Goal: Transaction & Acquisition: Purchase product/service

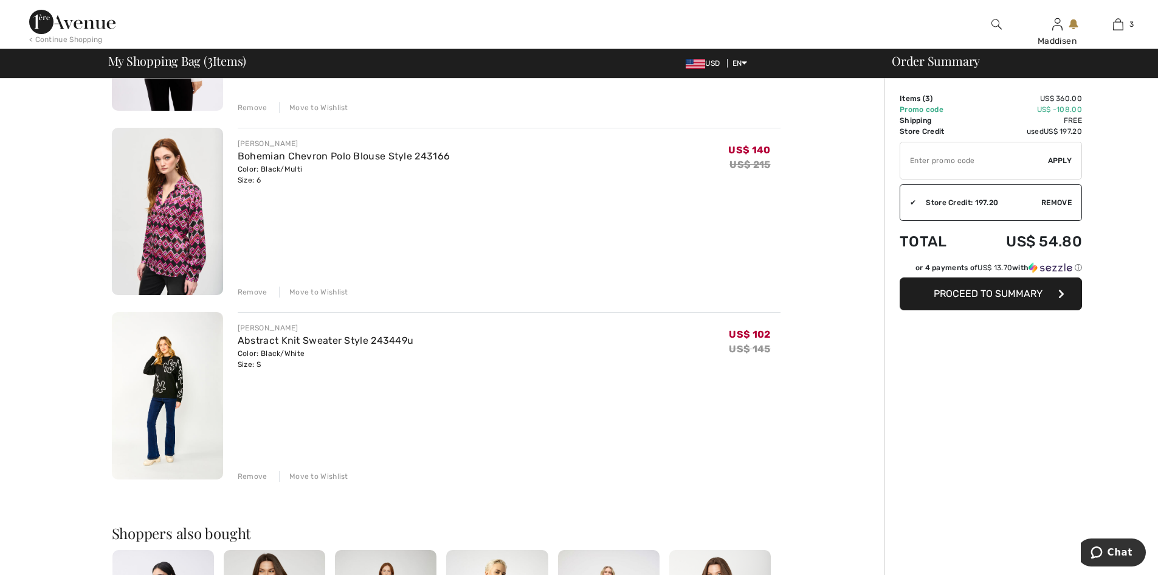
scroll to position [243, 0]
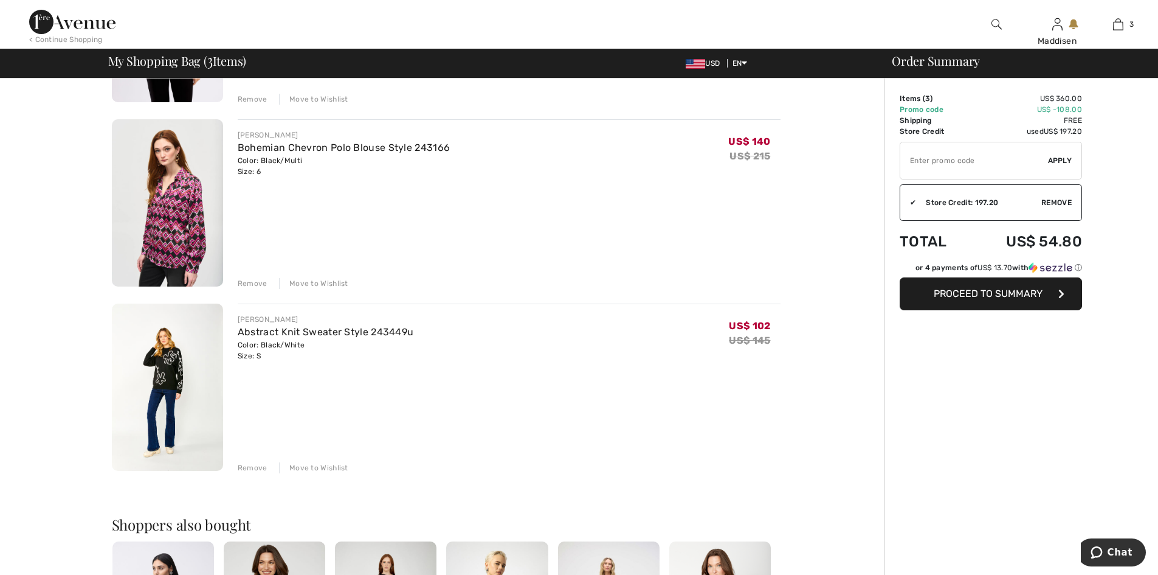
click at [164, 376] on img at bounding box center [167, 386] width 111 height 167
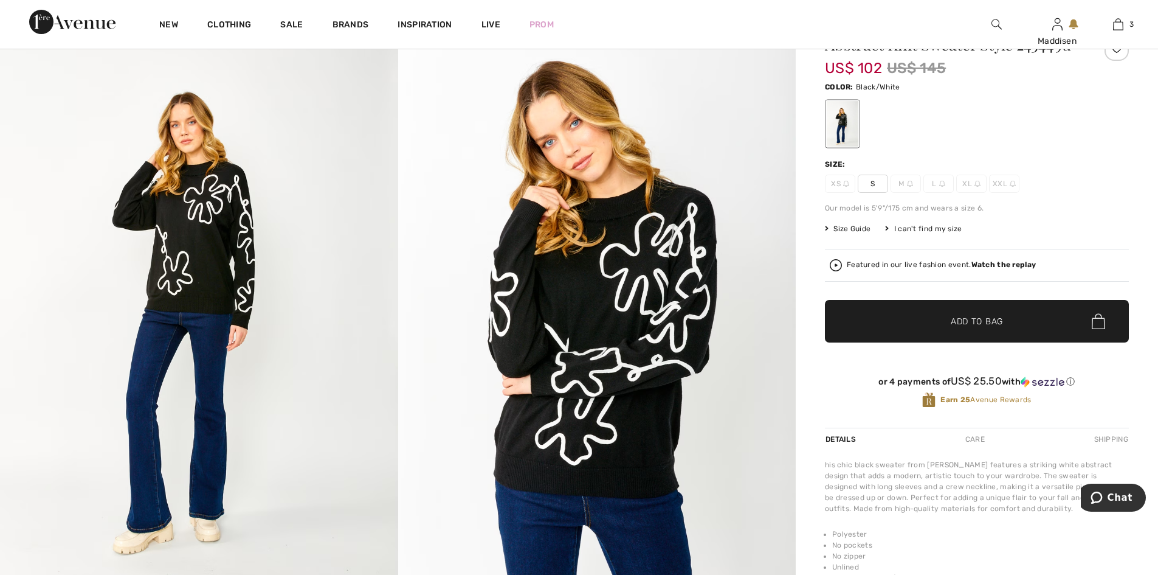
scroll to position [122, 0]
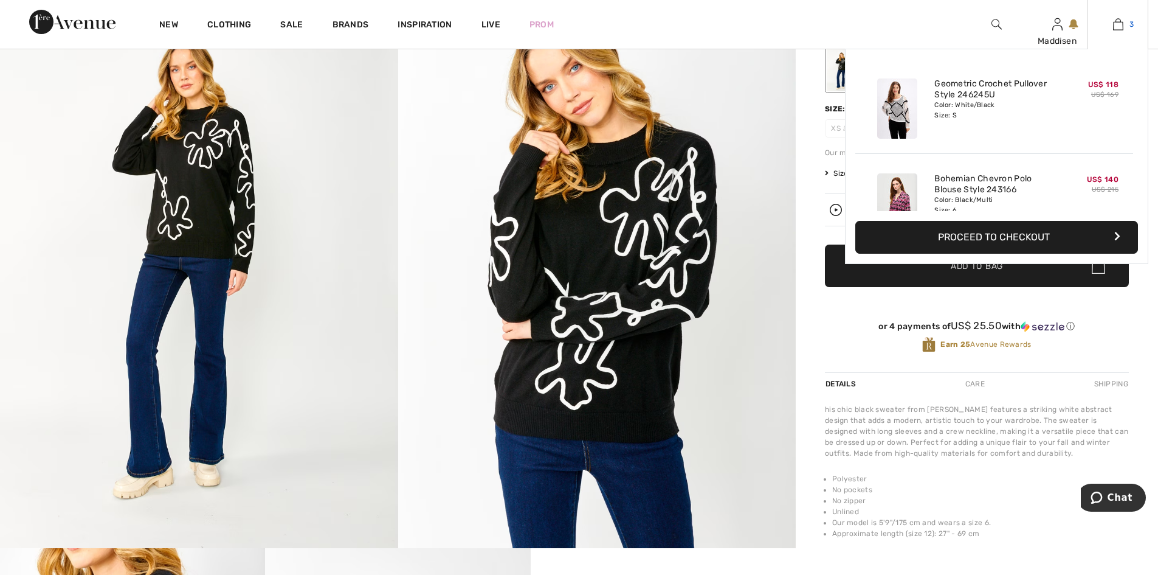
click at [1120, 23] on img at bounding box center [1118, 24] width 10 height 15
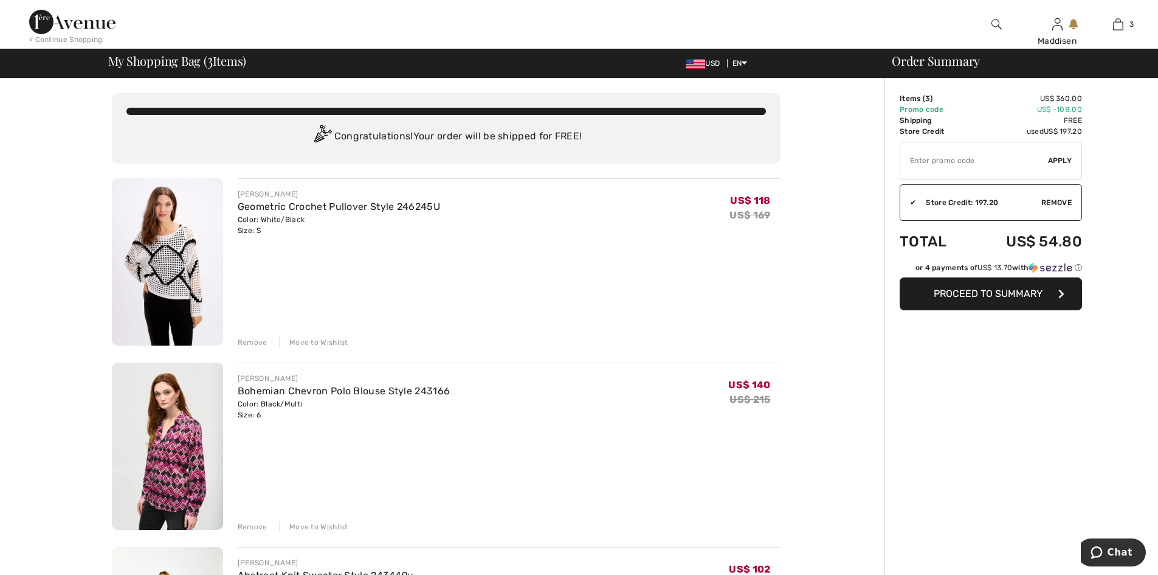
click at [72, 24] on img at bounding box center [72, 22] width 86 height 24
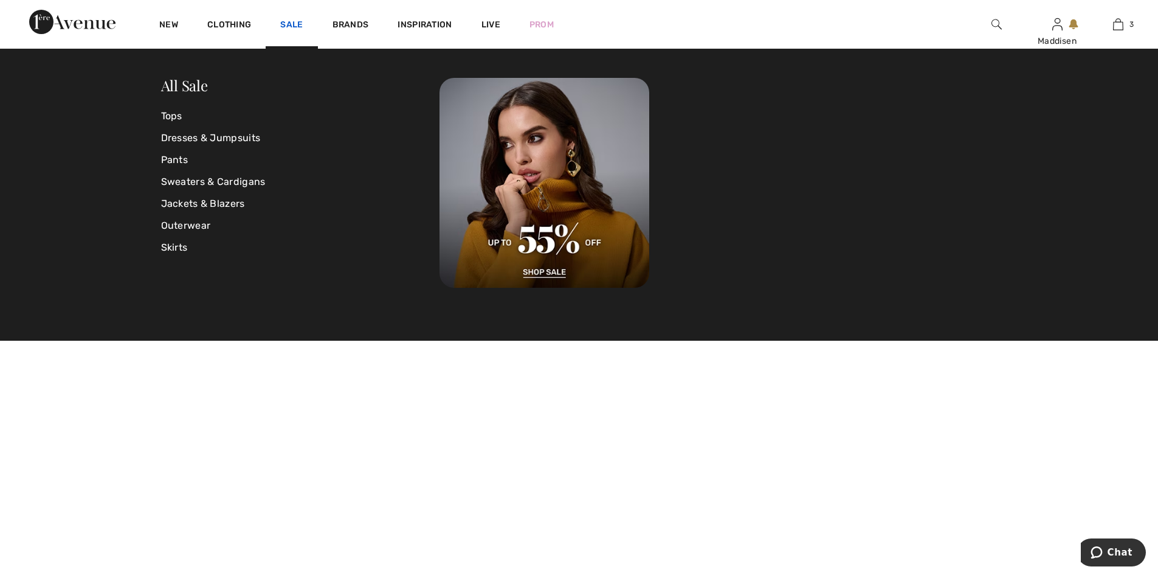
click at [291, 24] on link "Sale" at bounding box center [291, 25] width 22 height 13
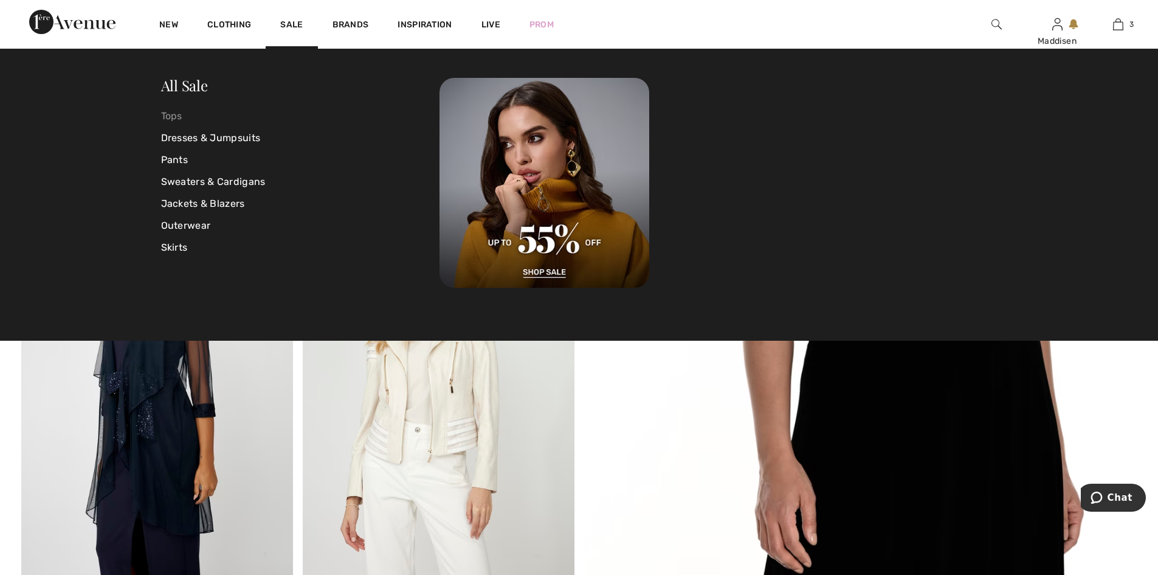
click at [171, 113] on link "Tops" at bounding box center [300, 116] width 279 height 22
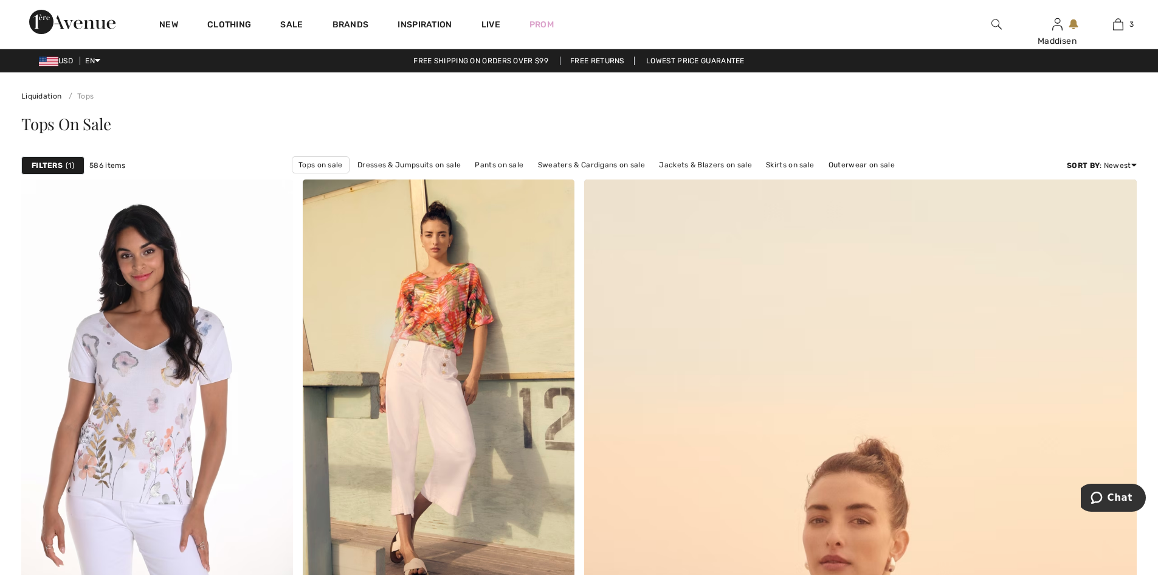
click at [67, 162] on span "1" at bounding box center [70, 165] width 9 height 11
click at [0, 0] on div at bounding box center [0, 0] width 0 height 0
click at [57, 163] on strong "Filters" at bounding box center [47, 165] width 31 height 11
click at [0, 0] on div "Price" at bounding box center [0, 0] width 0 height 0
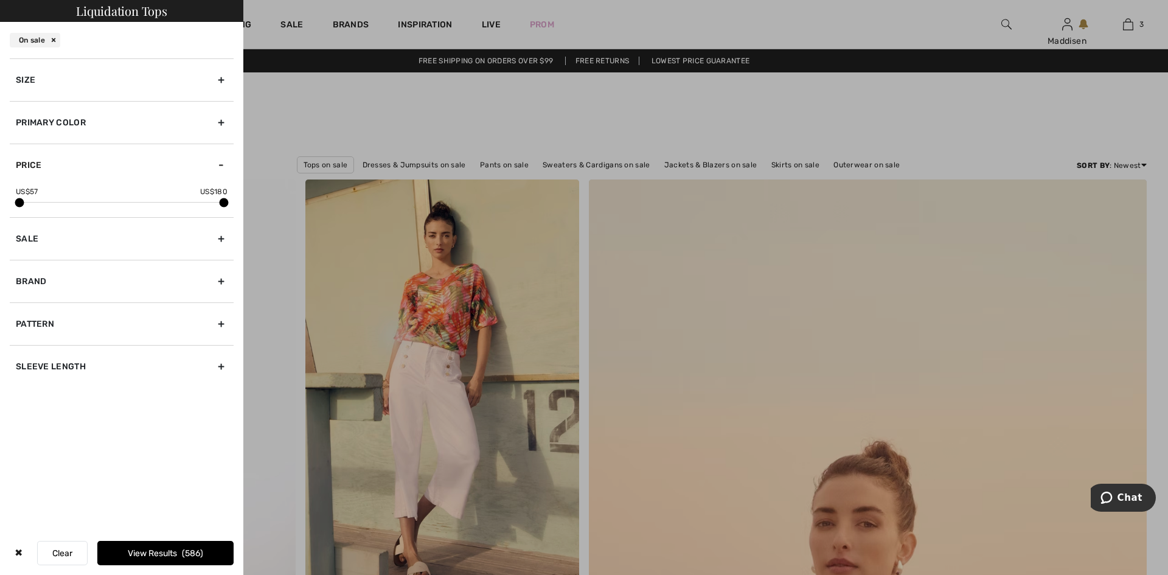
click at [220, 366] on div "Sleeve length" at bounding box center [122, 366] width 224 height 43
click at [22, 387] on input"] "3/4 Sleeve" at bounding box center [20, 387] width 9 height 9
checkbox input"] "true"
click at [21, 364] on input"] "Long Sleeve" at bounding box center [20, 362] width 9 height 9
checkbox input"] "true"
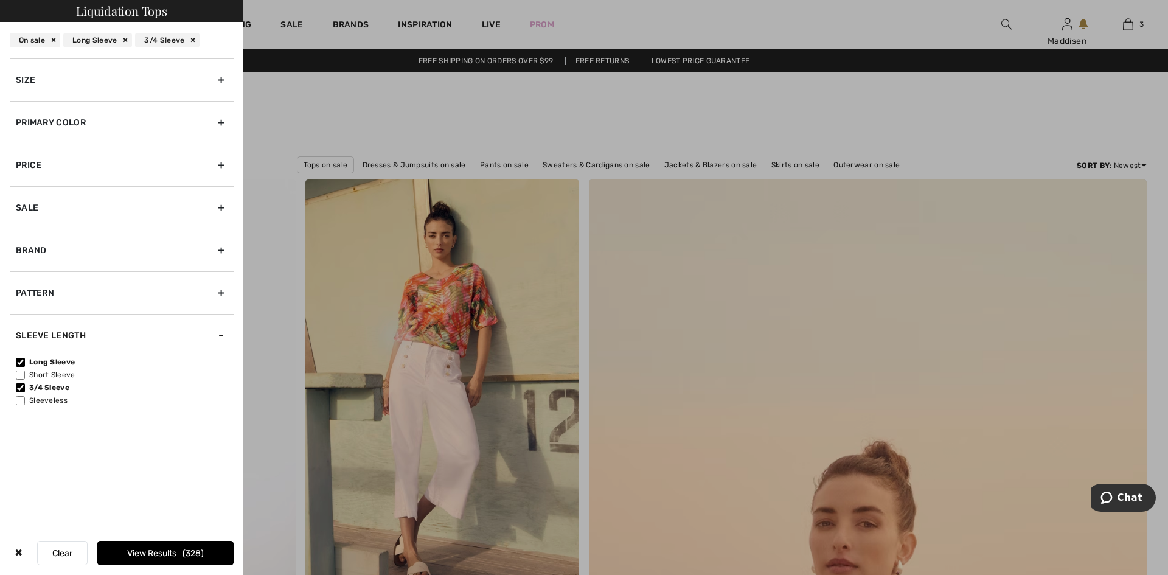
click at [159, 549] on button "View Results 328" at bounding box center [165, 553] width 136 height 24
click at [159, 549] on button "Loading..." at bounding box center [165, 553] width 136 height 24
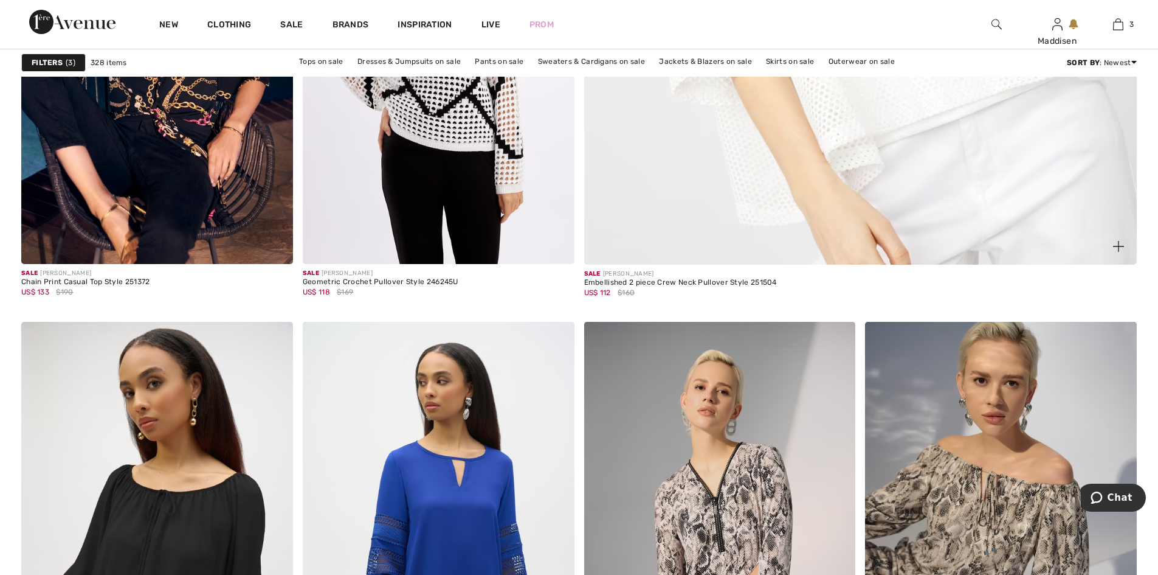
scroll to position [791, 0]
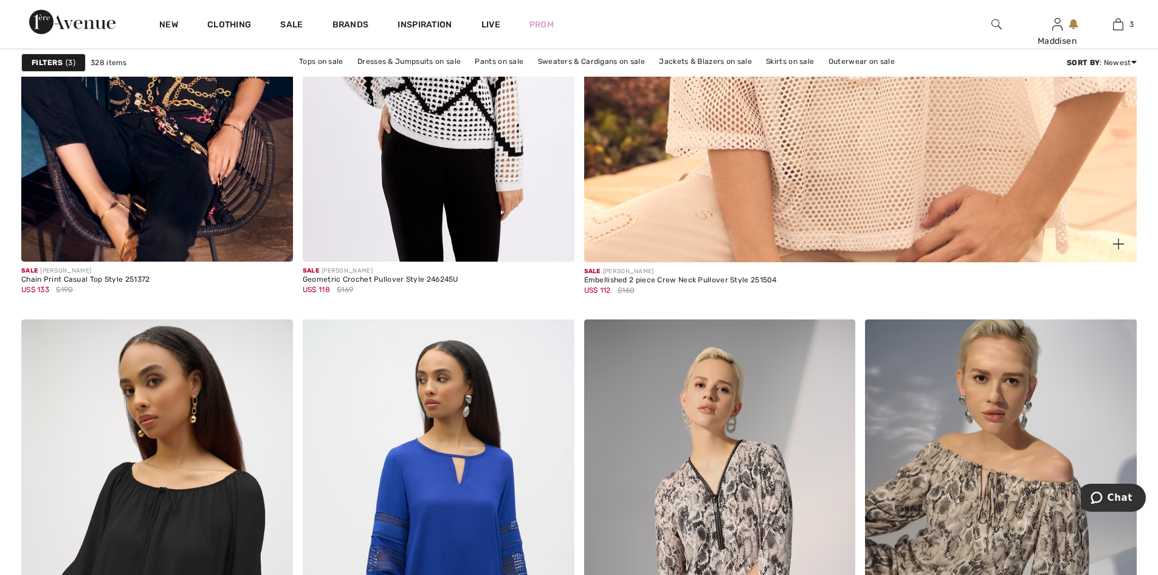
click at [657, 279] on div "Embellished 2 piece Crew Neck Pullover Style 251504" at bounding box center [680, 280] width 193 height 9
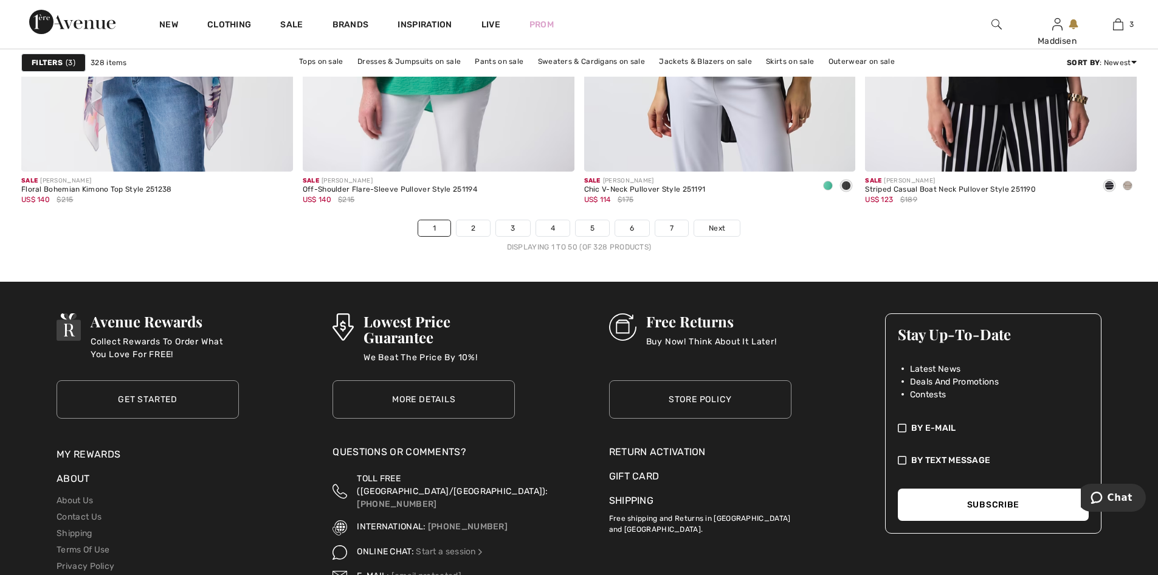
scroll to position [6993, 0]
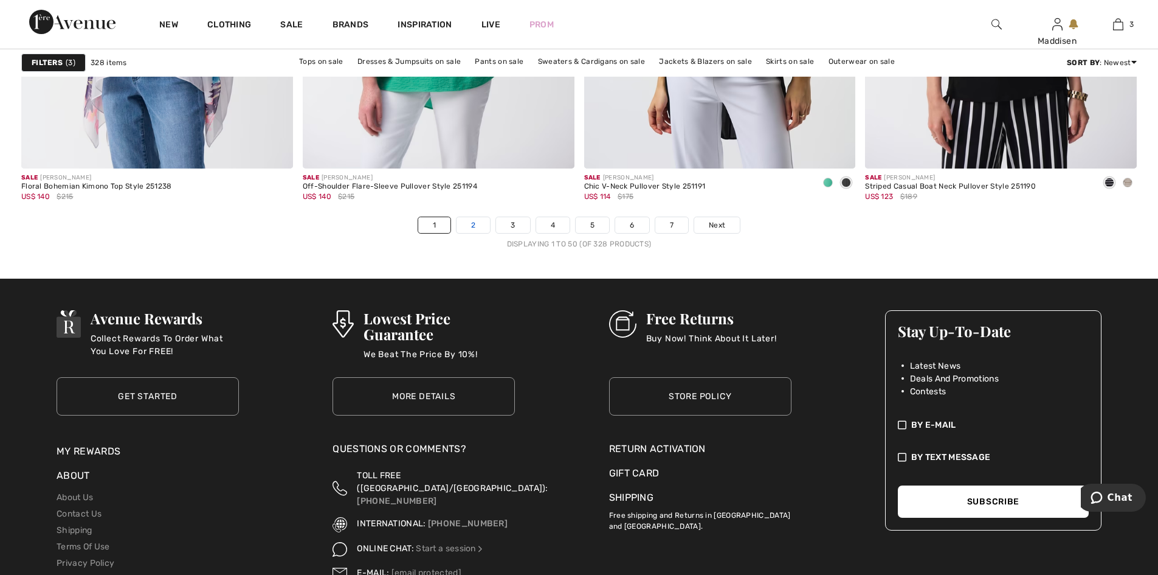
click at [475, 225] on link "2" at bounding box center [473, 225] width 33 height 16
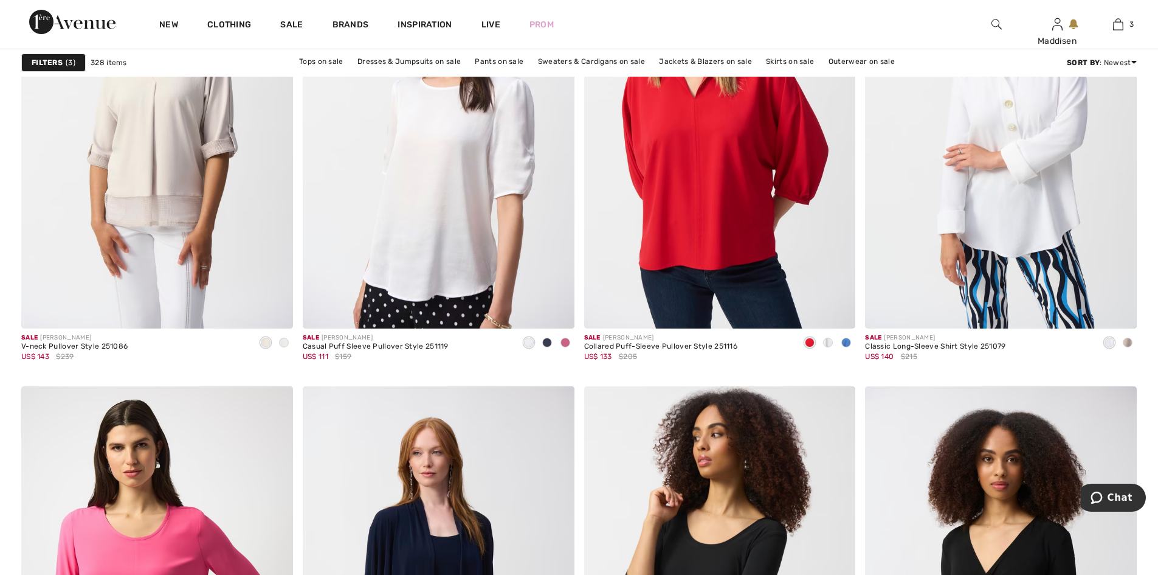
scroll to position [2311, 0]
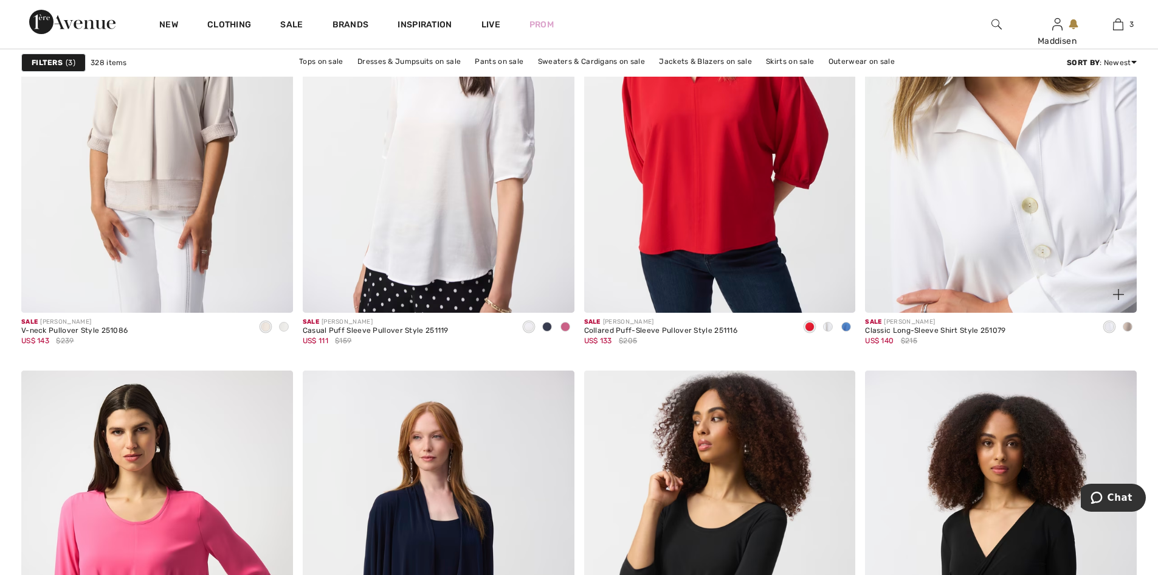
click at [980, 192] on img at bounding box center [1001, 108] width 272 height 407
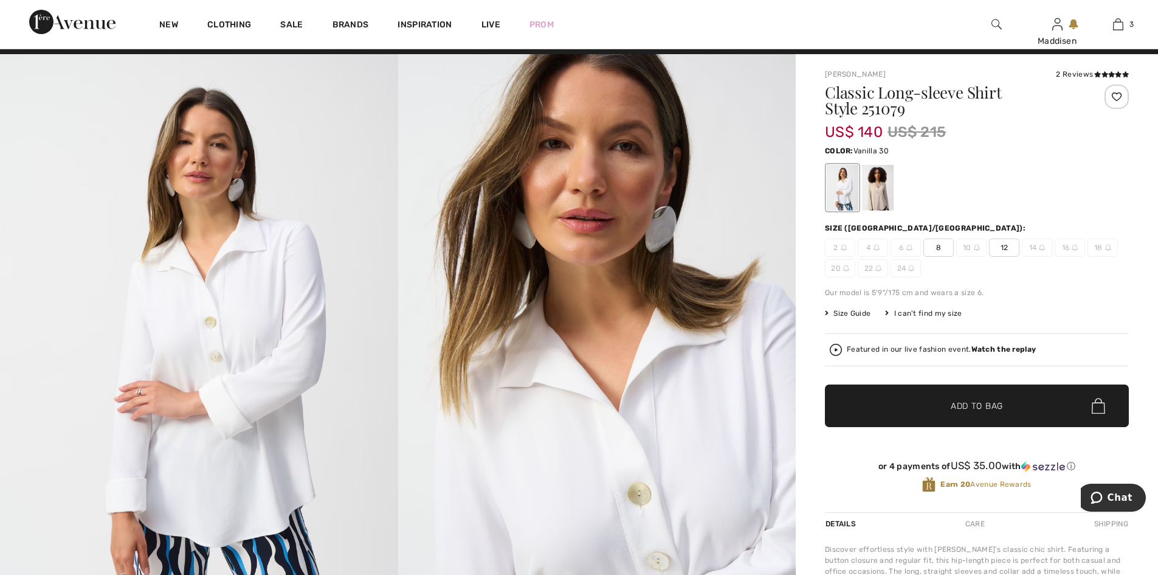
scroll to position [61, 0]
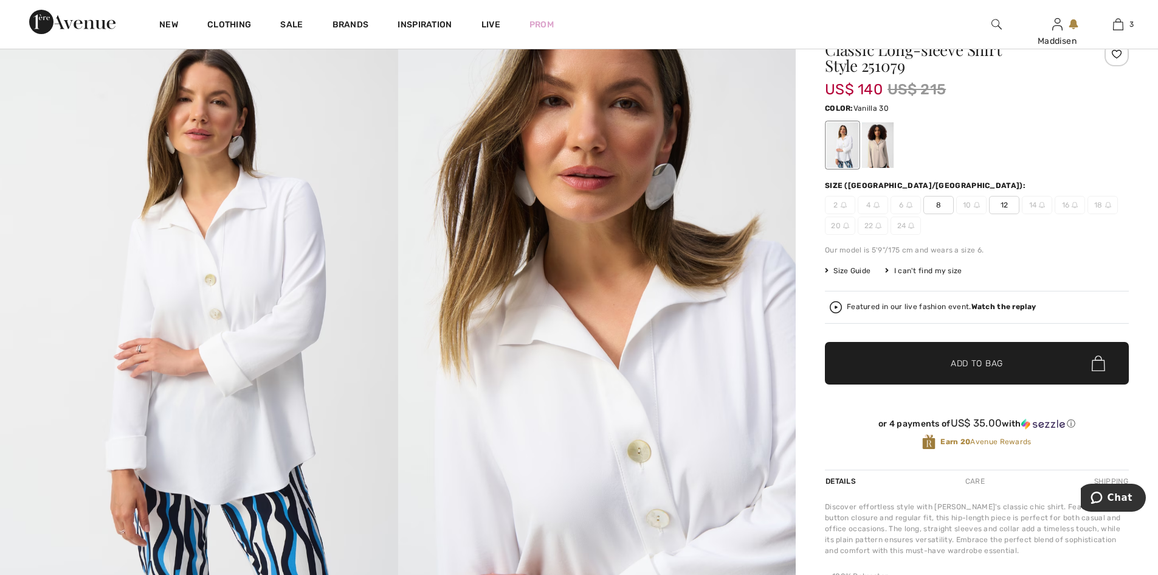
click at [940, 205] on span "8" at bounding box center [939, 205] width 30 height 18
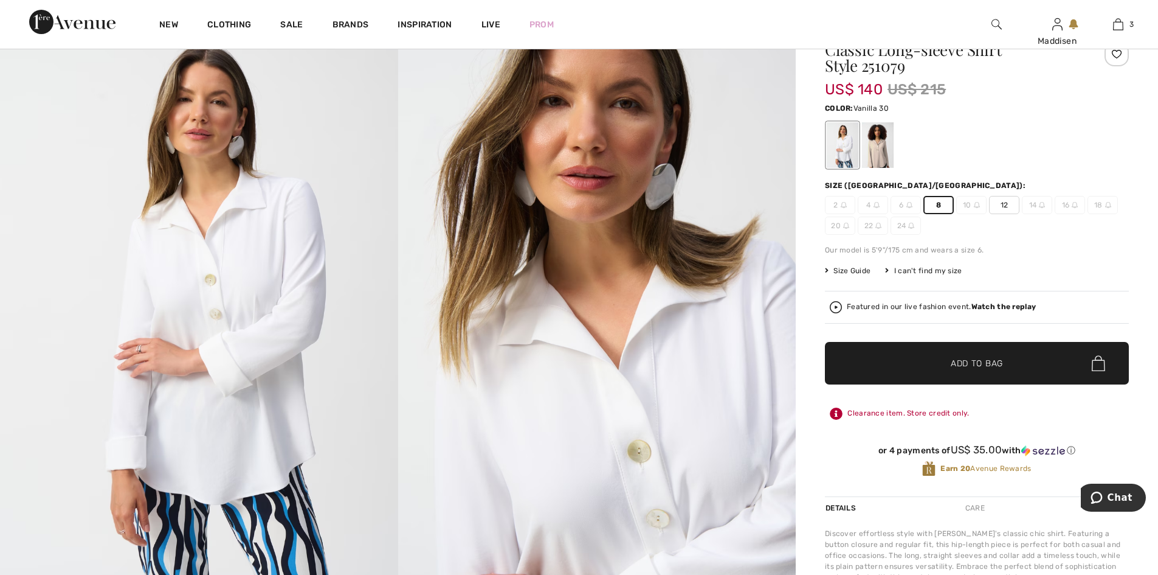
click at [964, 362] on span "Add to Bag" at bounding box center [977, 363] width 52 height 13
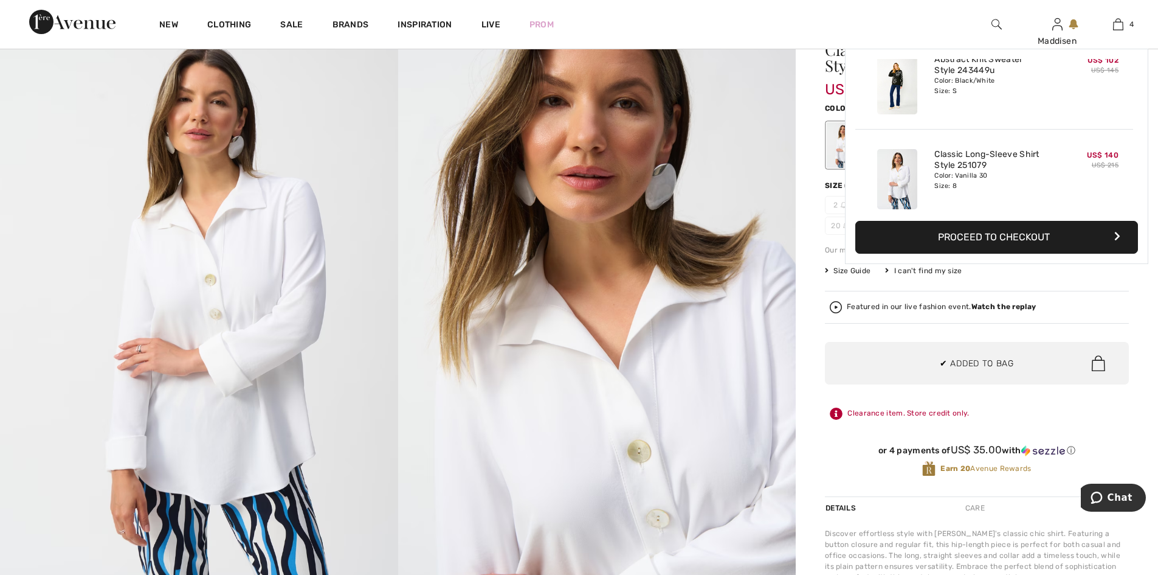
scroll to position [227, 0]
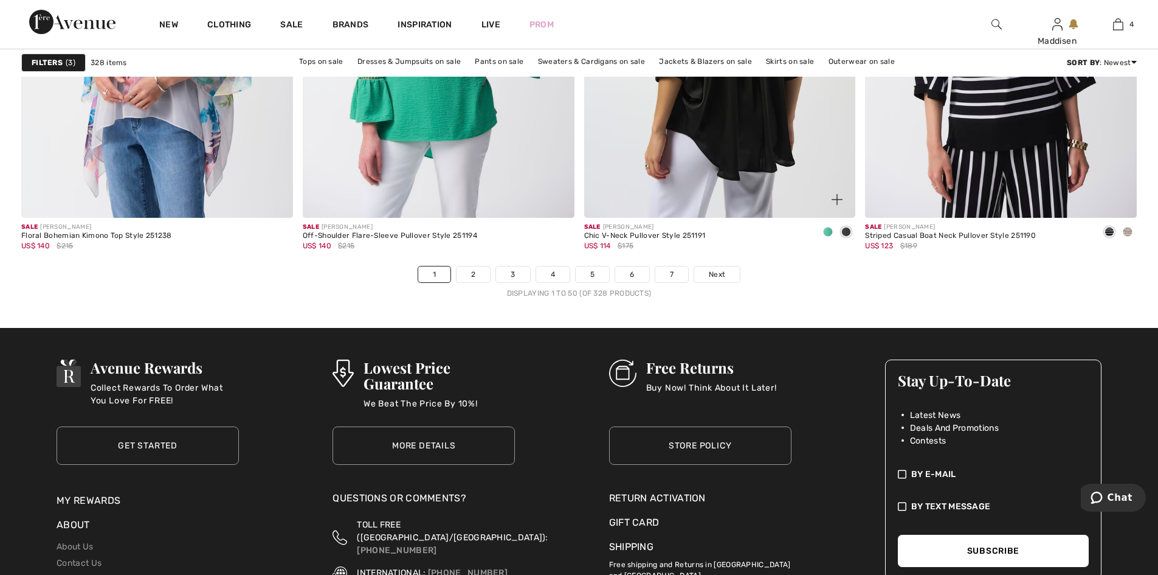
scroll to position [6945, 0]
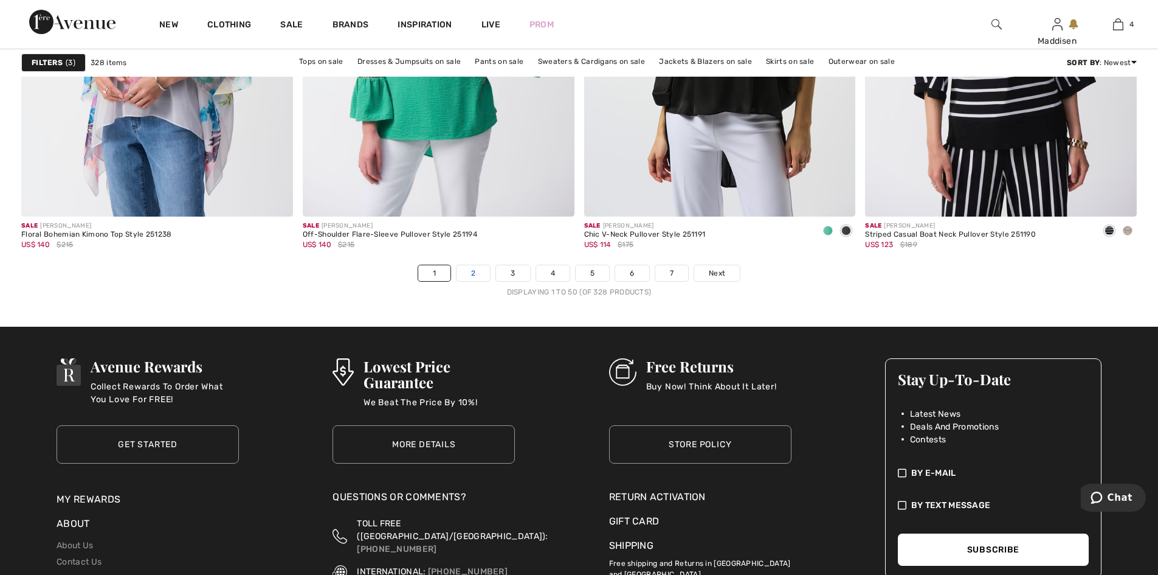
click at [472, 275] on link "2" at bounding box center [473, 273] width 33 height 16
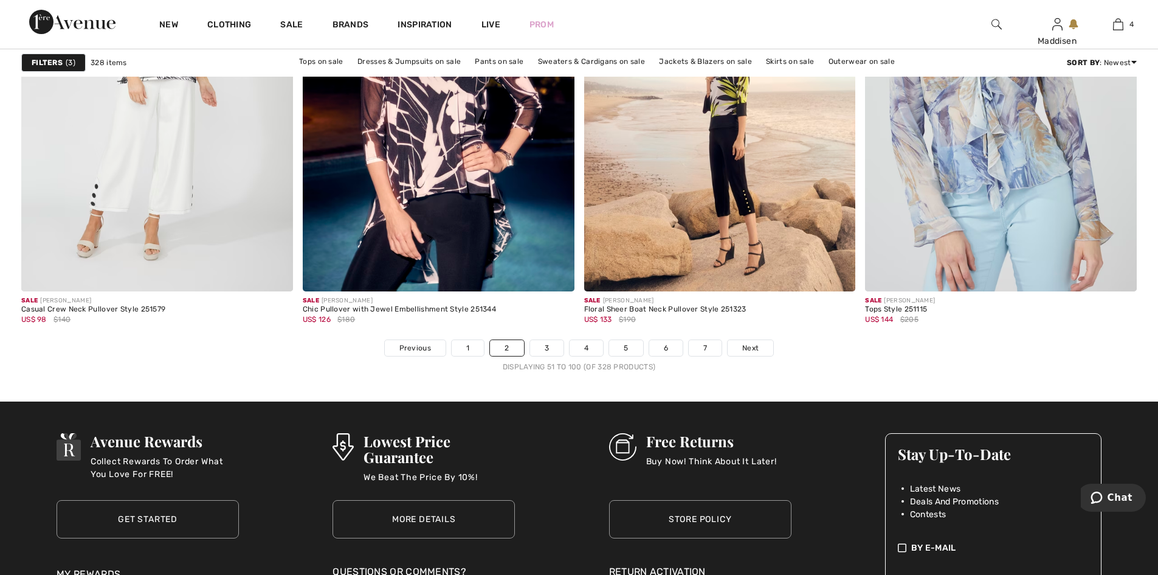
scroll to position [6871, 0]
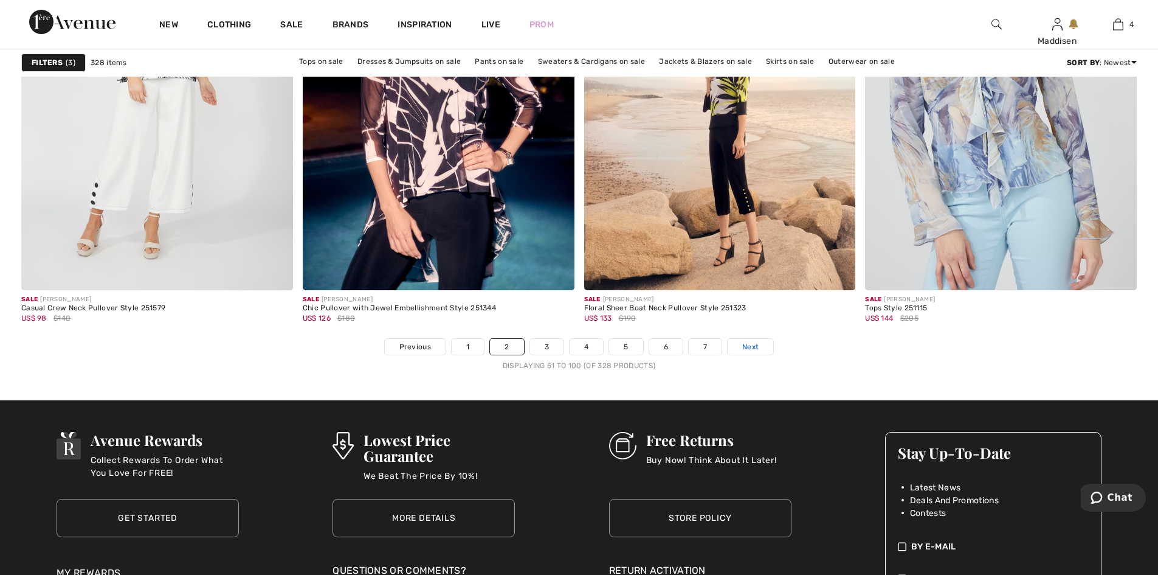
click at [753, 347] on span "Next" at bounding box center [750, 346] width 16 height 11
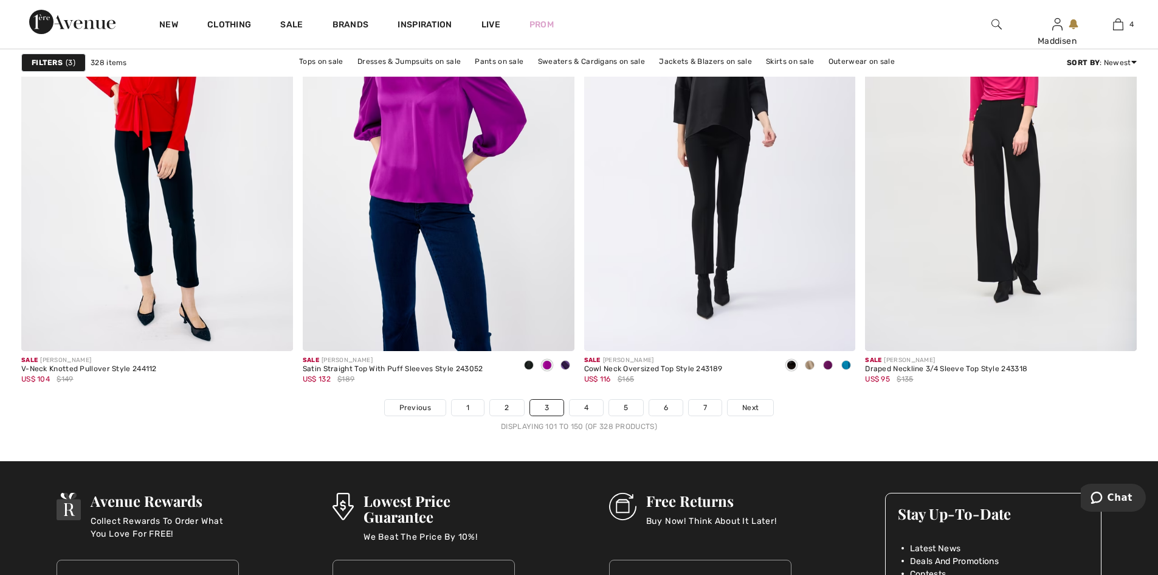
scroll to position [6871, 0]
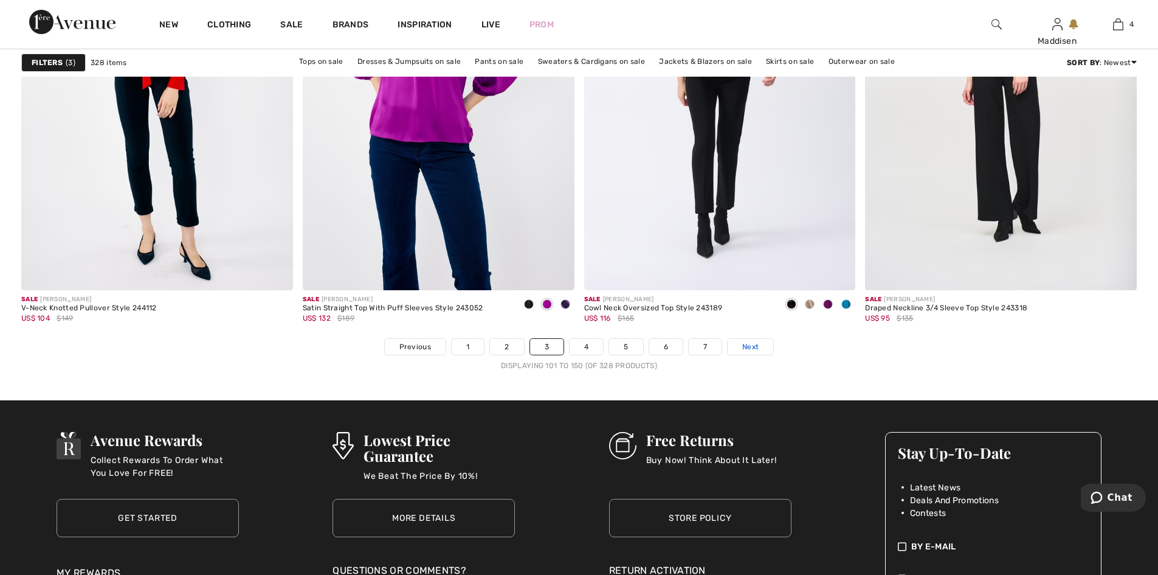
click at [744, 346] on span "Next" at bounding box center [750, 346] width 16 height 11
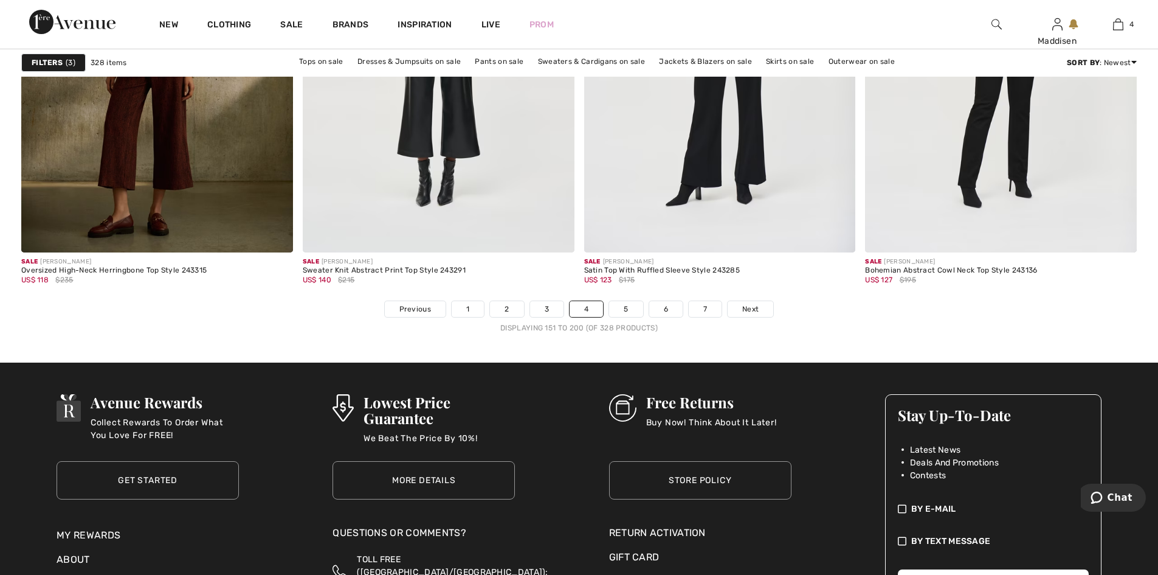
scroll to position [6932, 0]
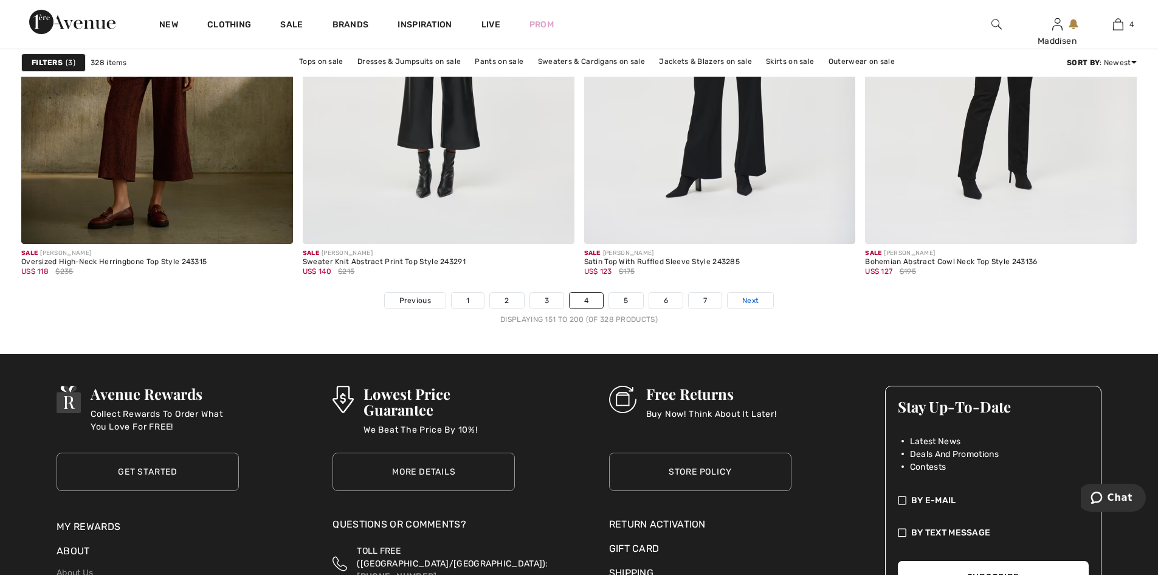
click at [745, 295] on span "Next" at bounding box center [750, 300] width 16 height 11
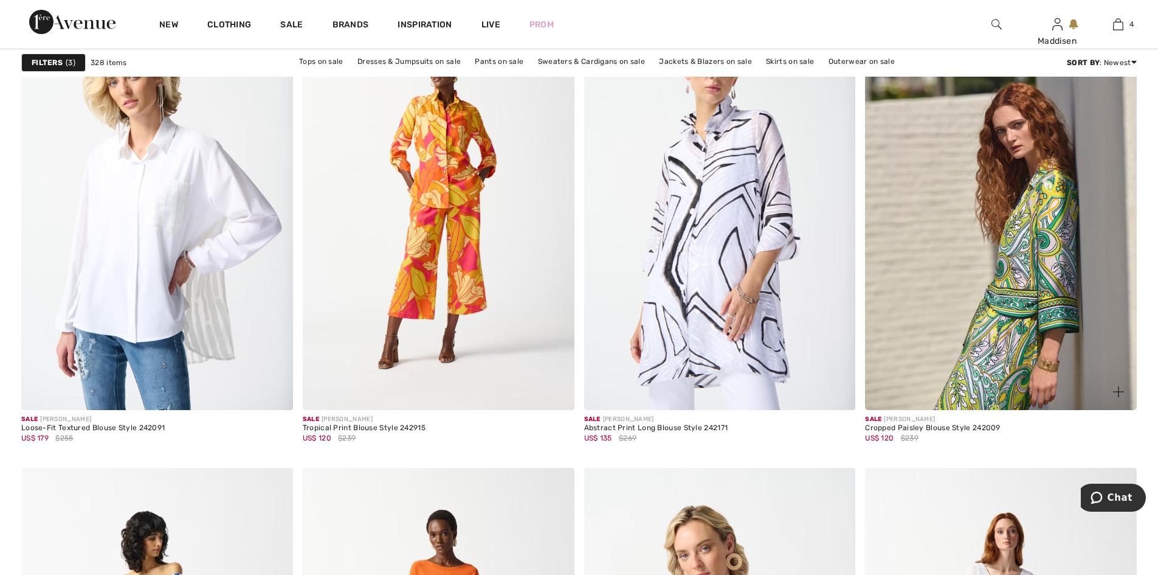
scroll to position [4743, 0]
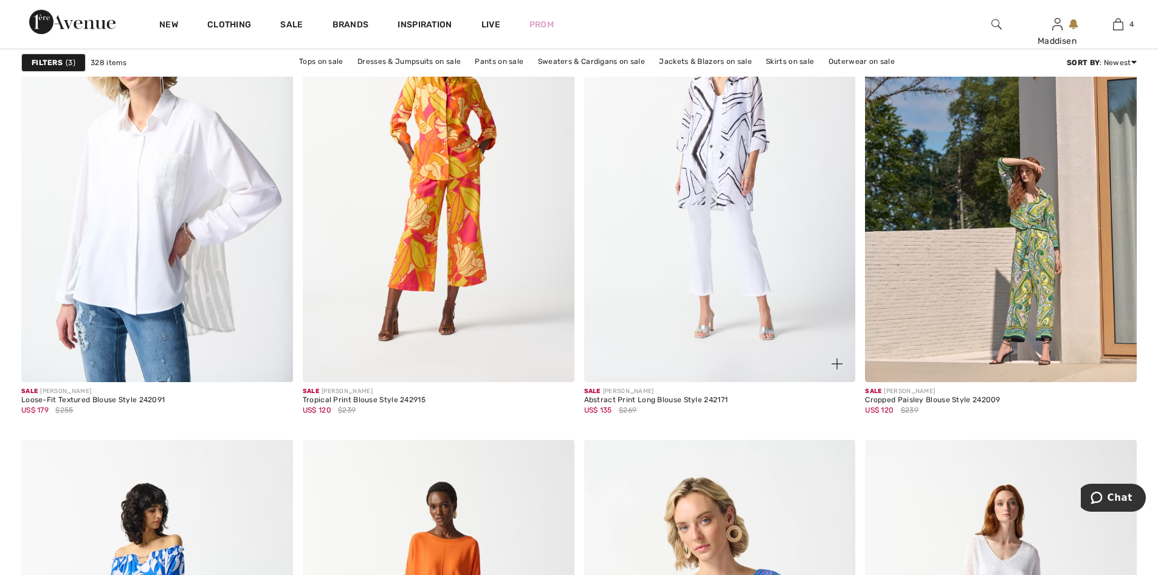
click at [677, 291] on img at bounding box center [720, 177] width 272 height 407
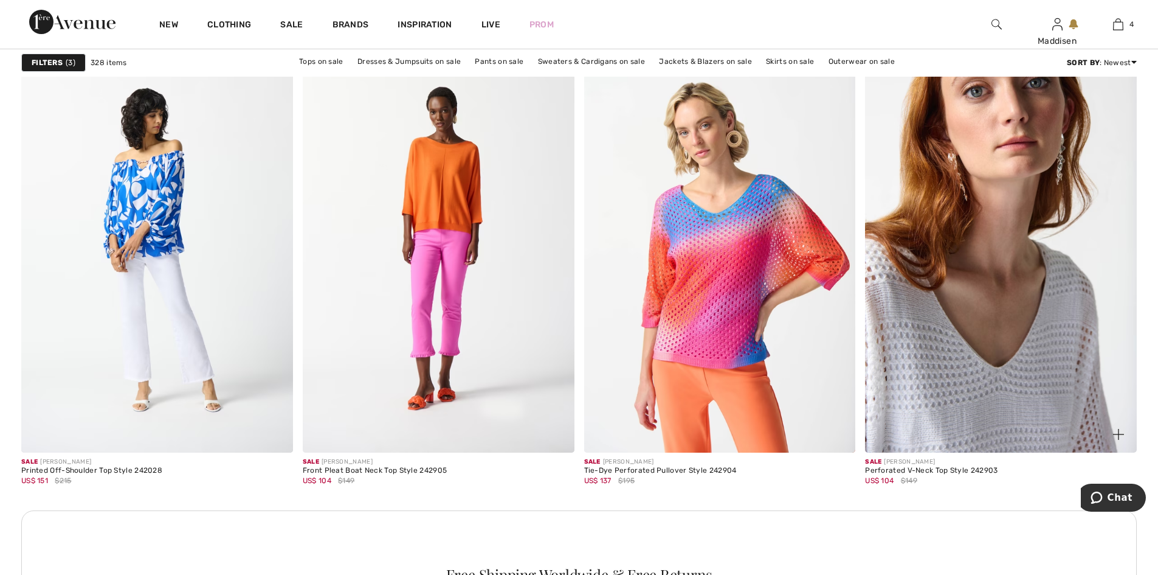
scroll to position [5169, 0]
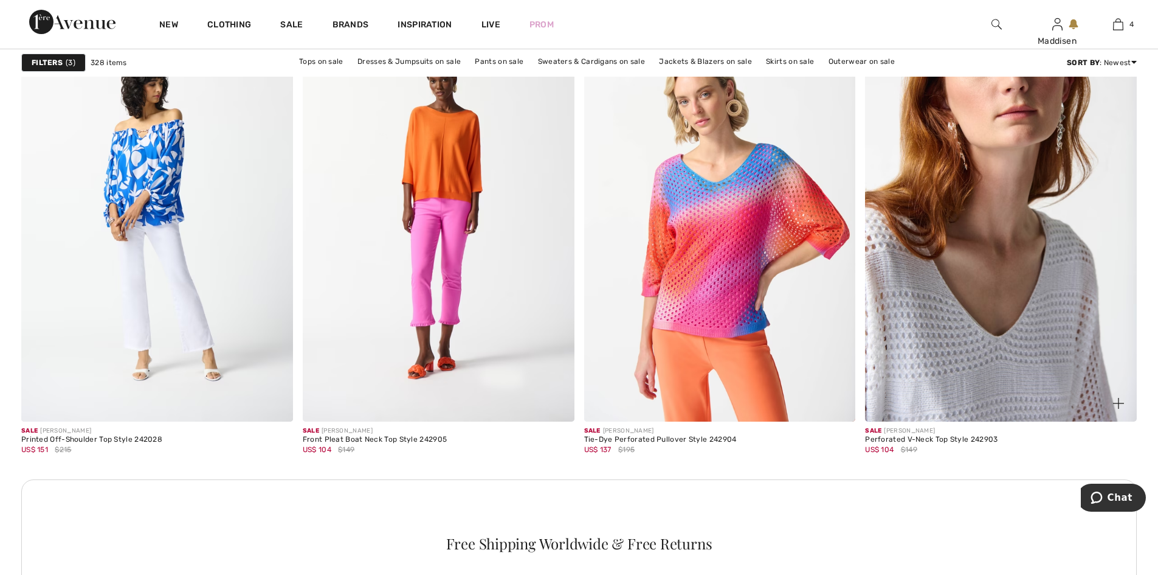
click at [960, 344] on img at bounding box center [1001, 217] width 272 height 407
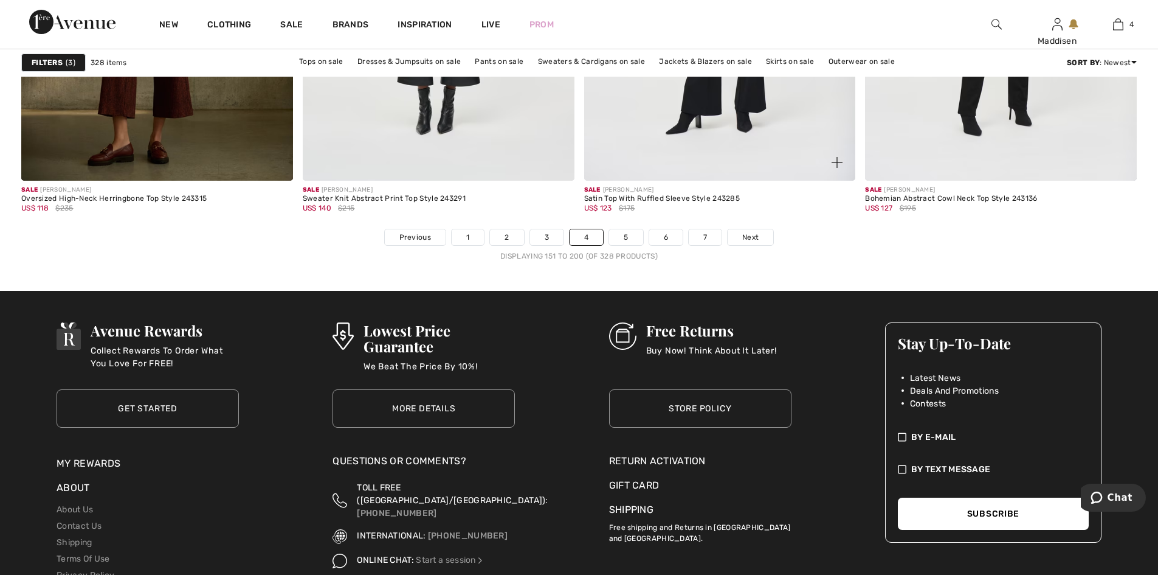
scroll to position [6993, 0]
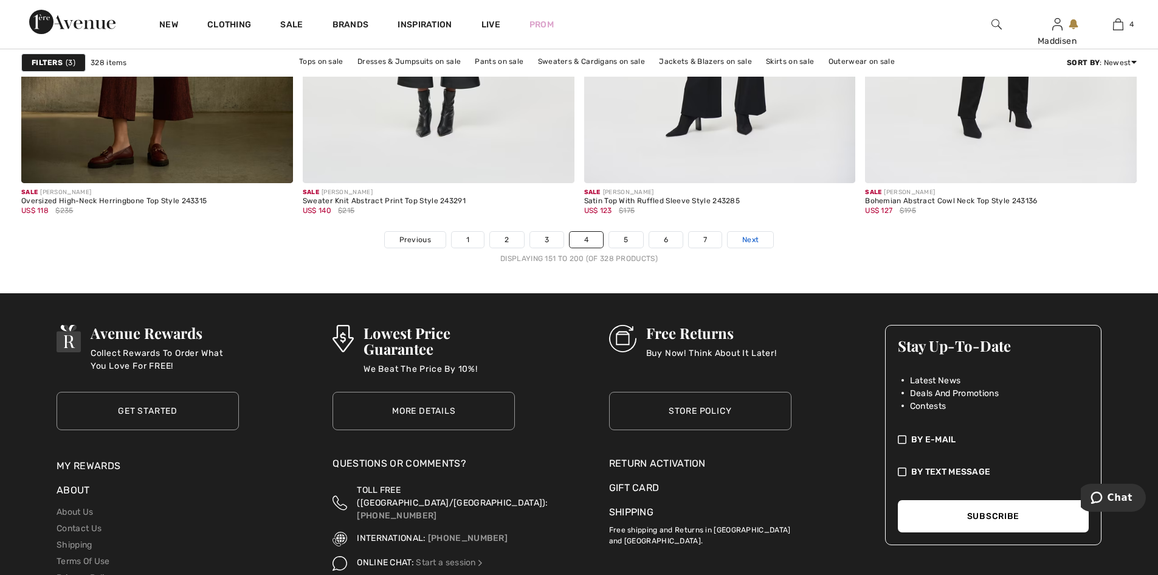
click at [750, 232] on link "Next" at bounding box center [751, 240] width 46 height 16
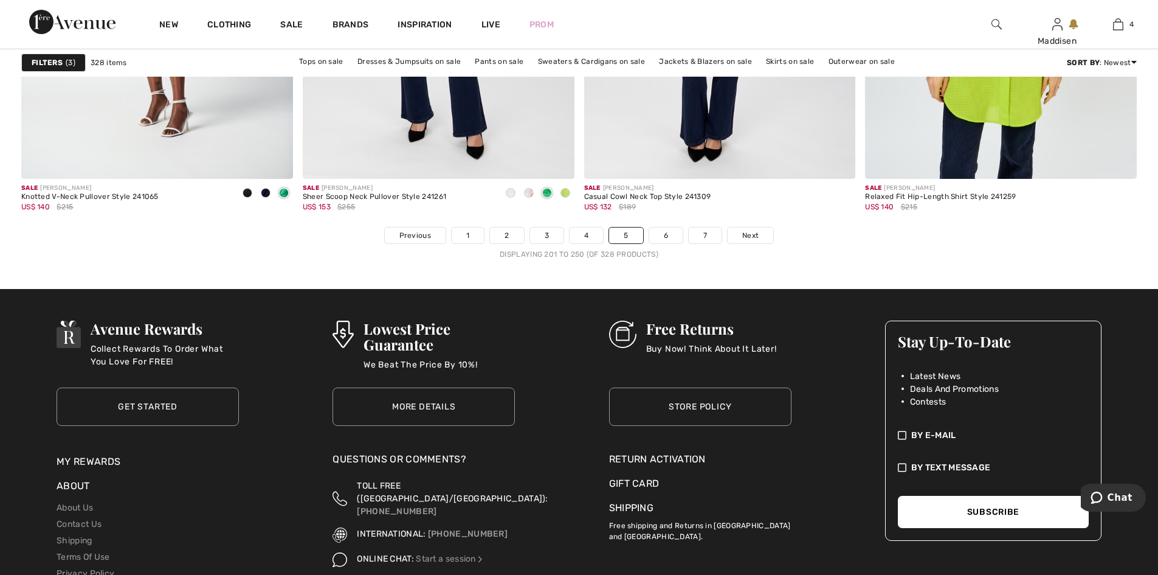
scroll to position [6993, 0]
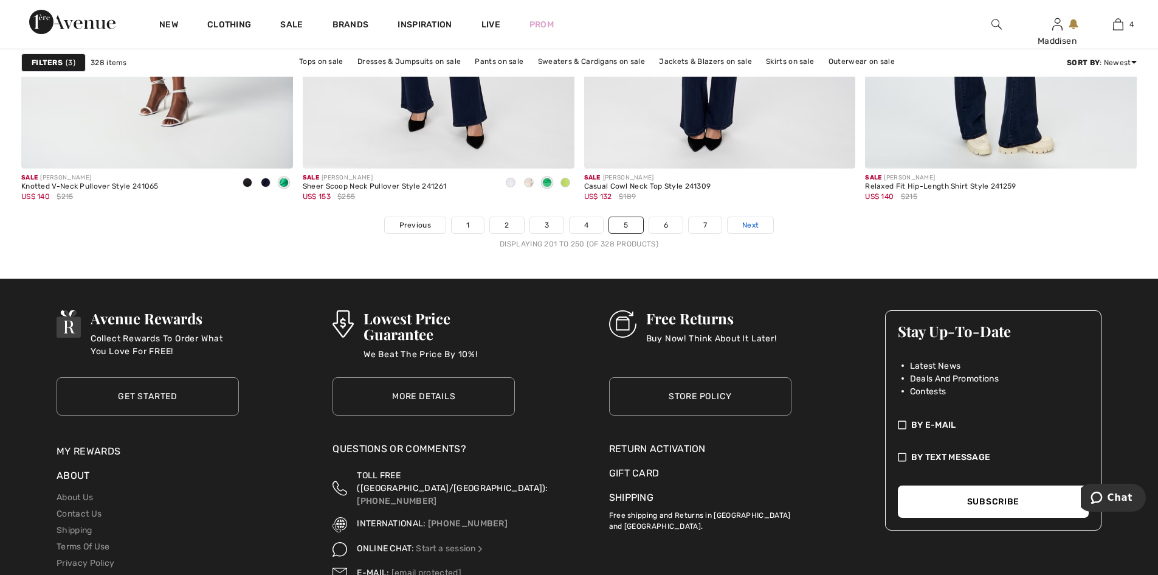
click at [750, 227] on span "Next" at bounding box center [750, 225] width 16 height 11
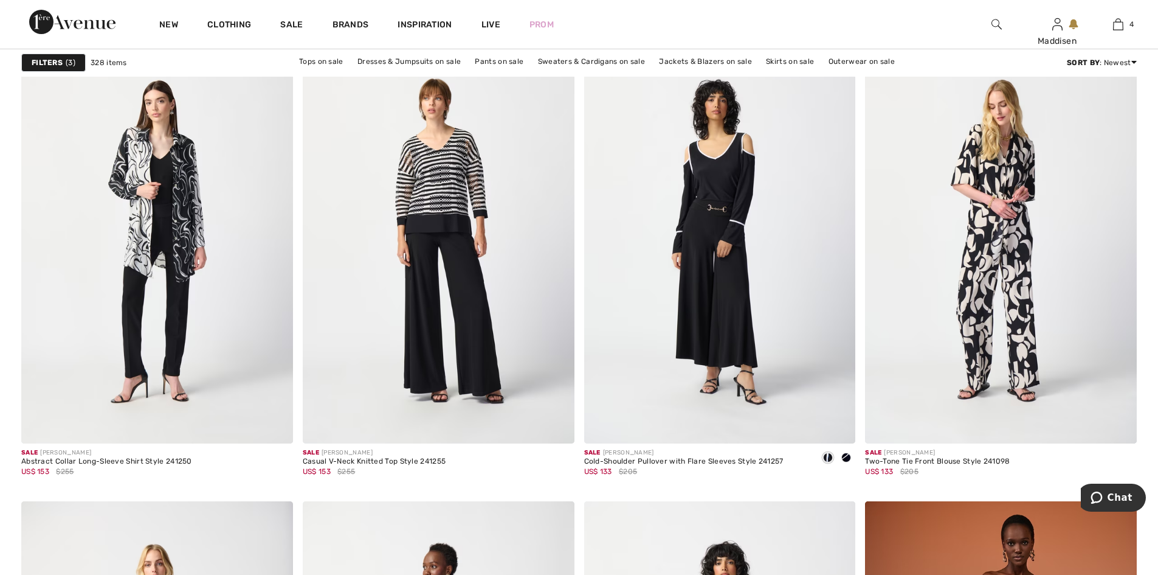
scroll to position [1095, 0]
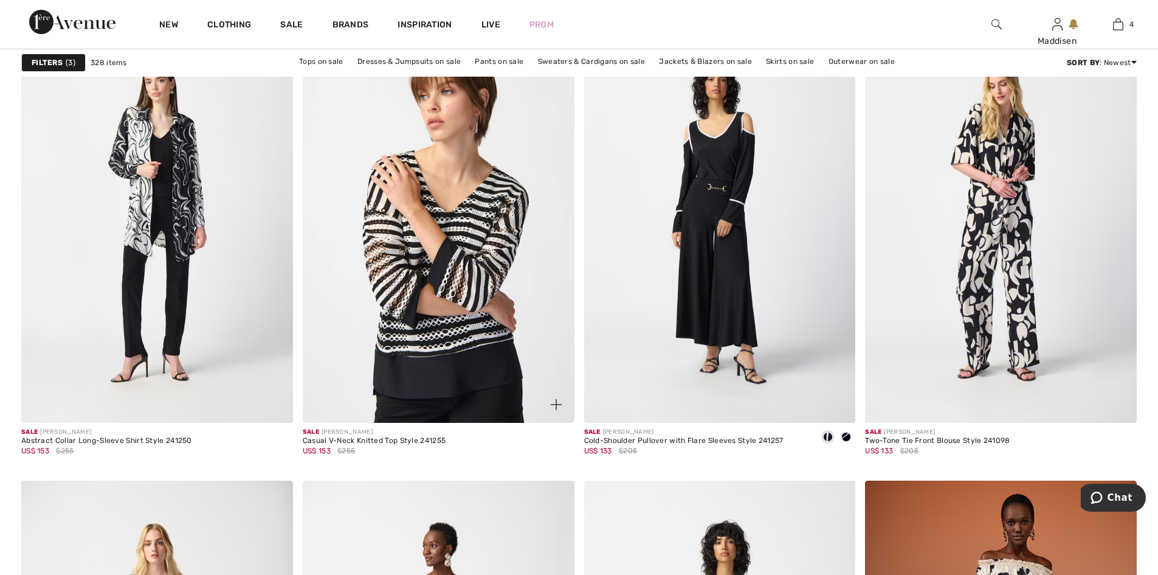
click at [490, 242] on img at bounding box center [439, 218] width 272 height 407
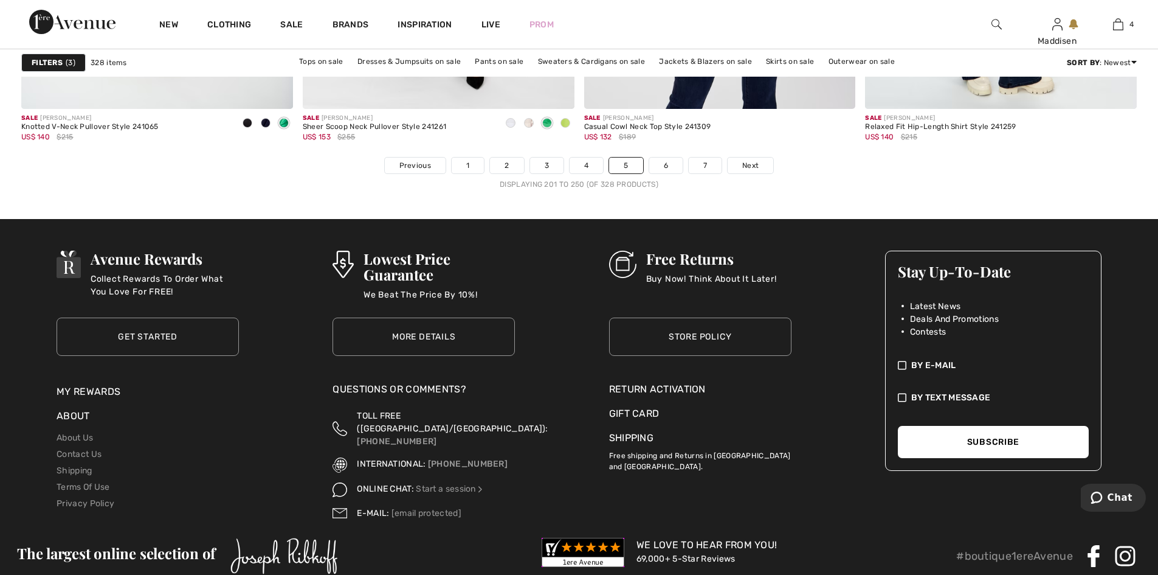
scroll to position [7054, 0]
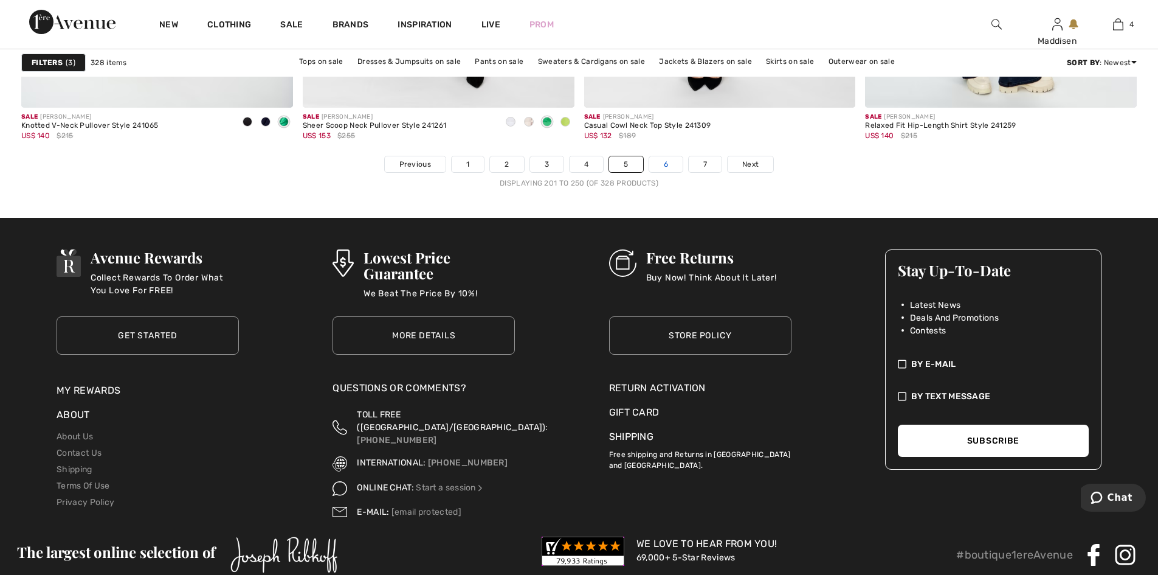
click at [668, 167] on link "6" at bounding box center [665, 164] width 33 height 16
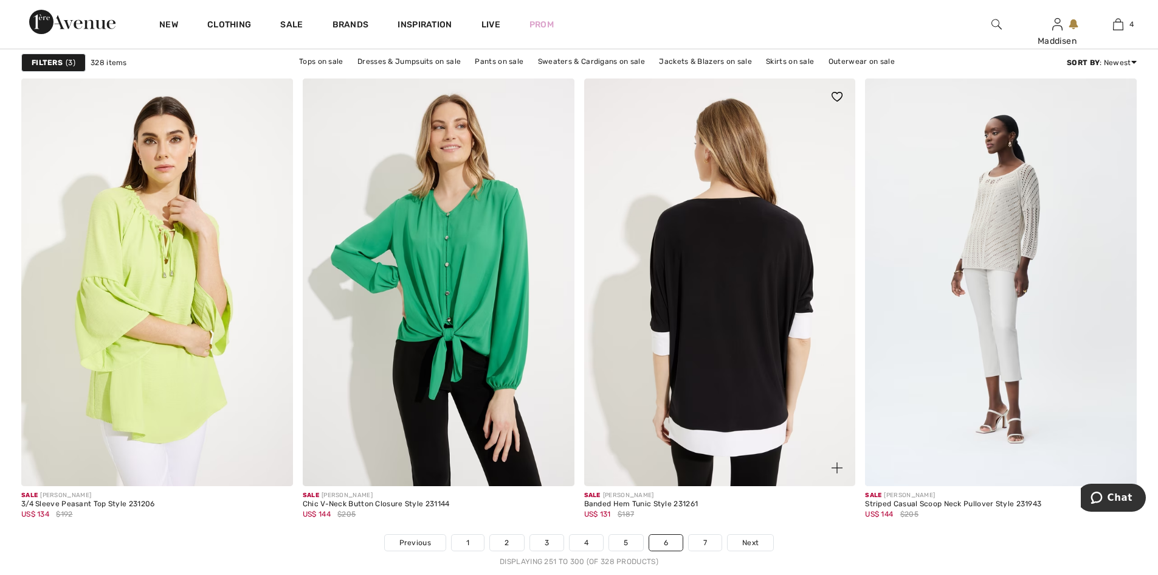
scroll to position [6736, 0]
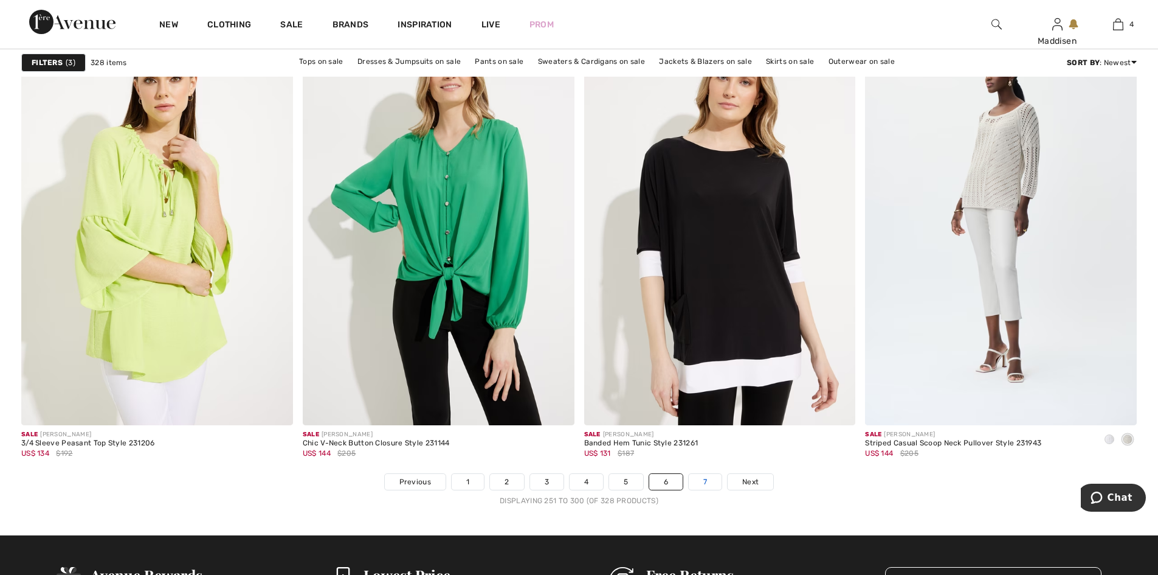
click at [704, 480] on link "7" at bounding box center [705, 482] width 33 height 16
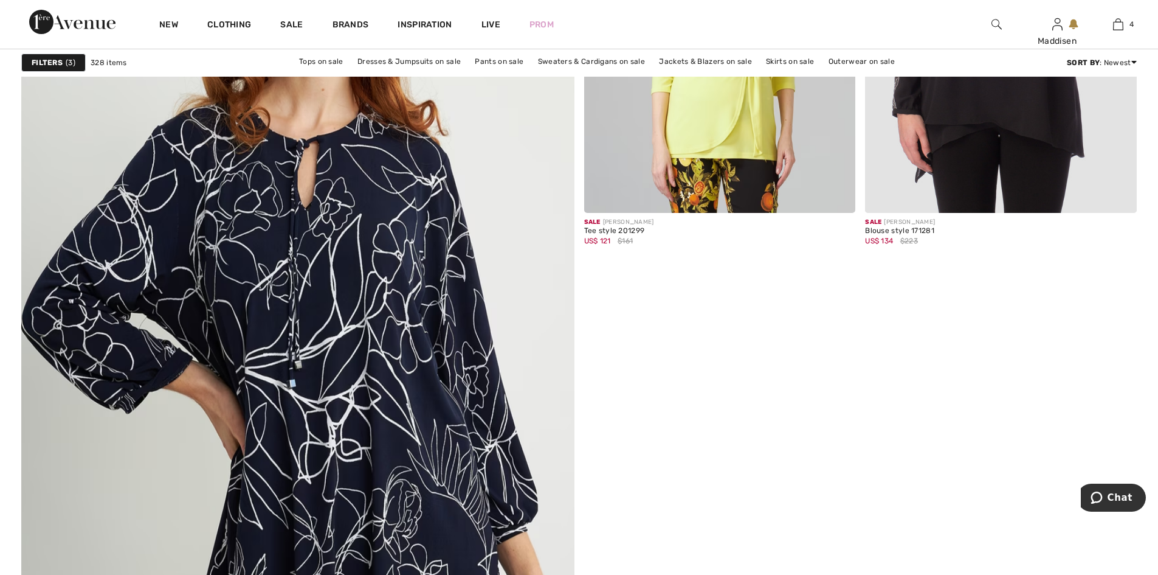
scroll to position [3953, 0]
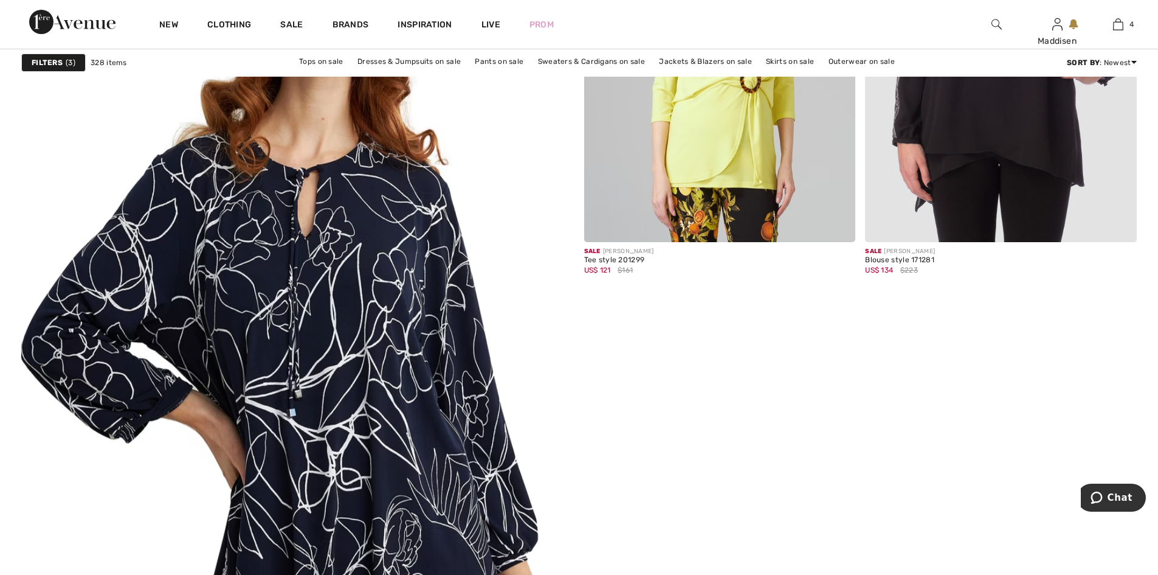
click at [249, 316] on img at bounding box center [297, 332] width 663 height 995
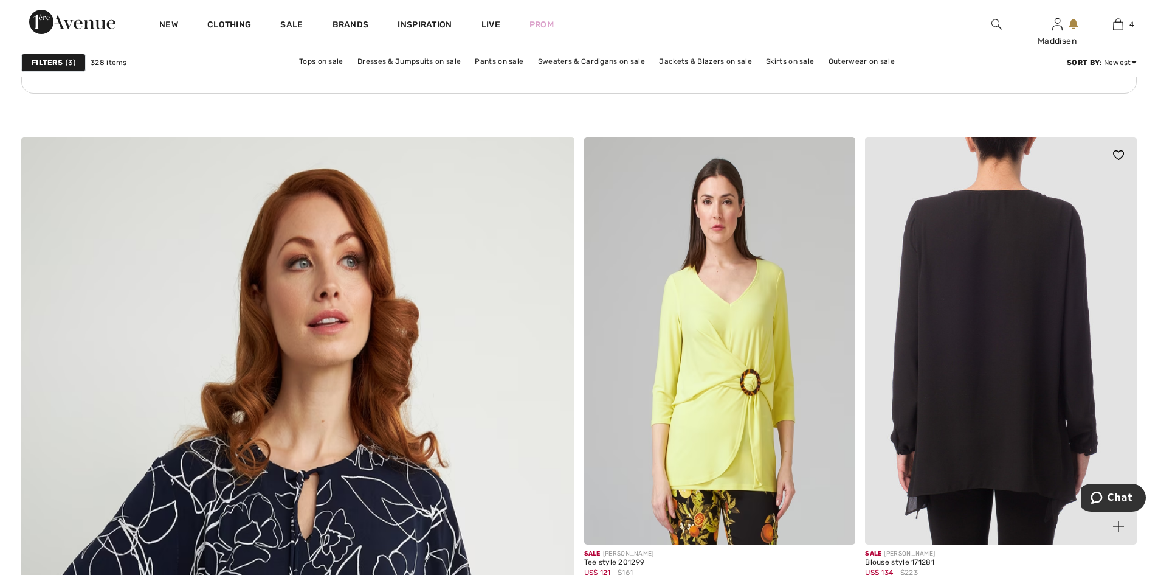
scroll to position [3649, 0]
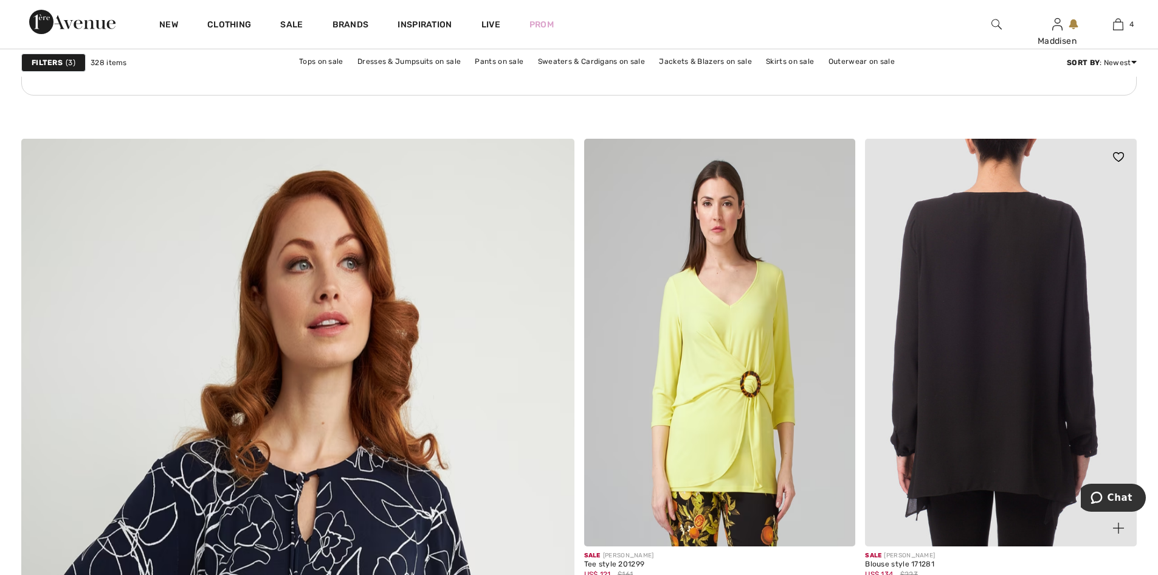
click at [877, 296] on img at bounding box center [1001, 342] width 272 height 407
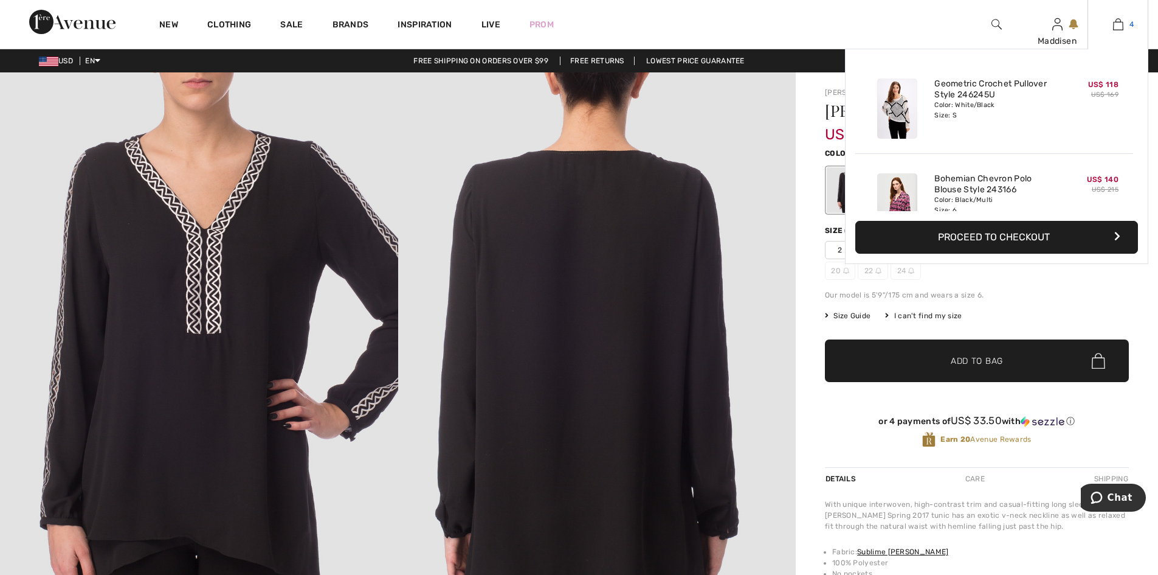
click at [1119, 26] on img at bounding box center [1118, 24] width 10 height 15
